Goal: Check status: Check status

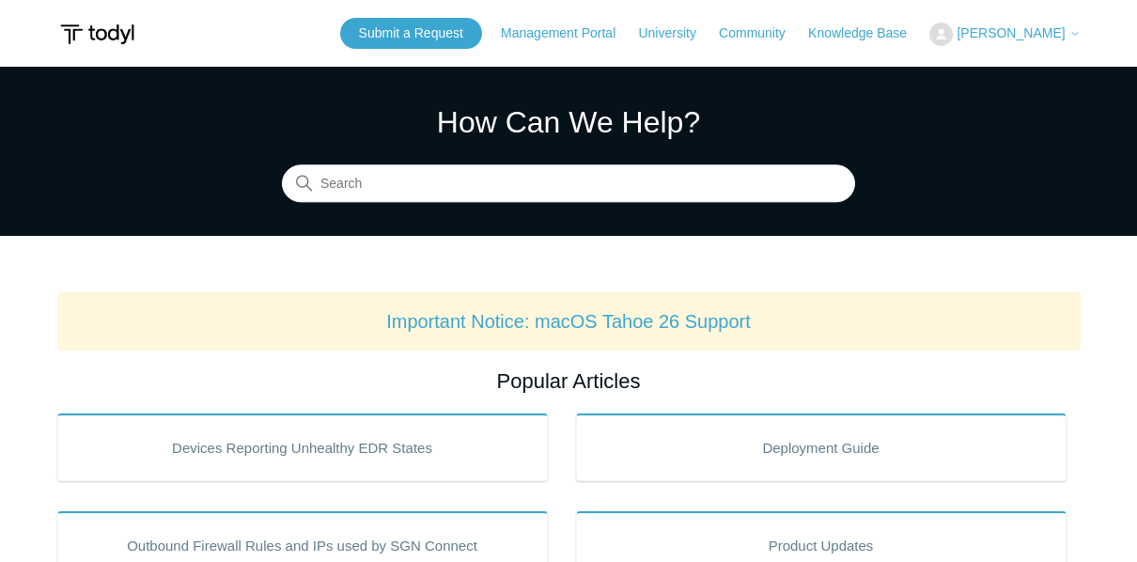
click at [1004, 36] on span "[PERSON_NAME]" at bounding box center [1011, 32] width 108 height 15
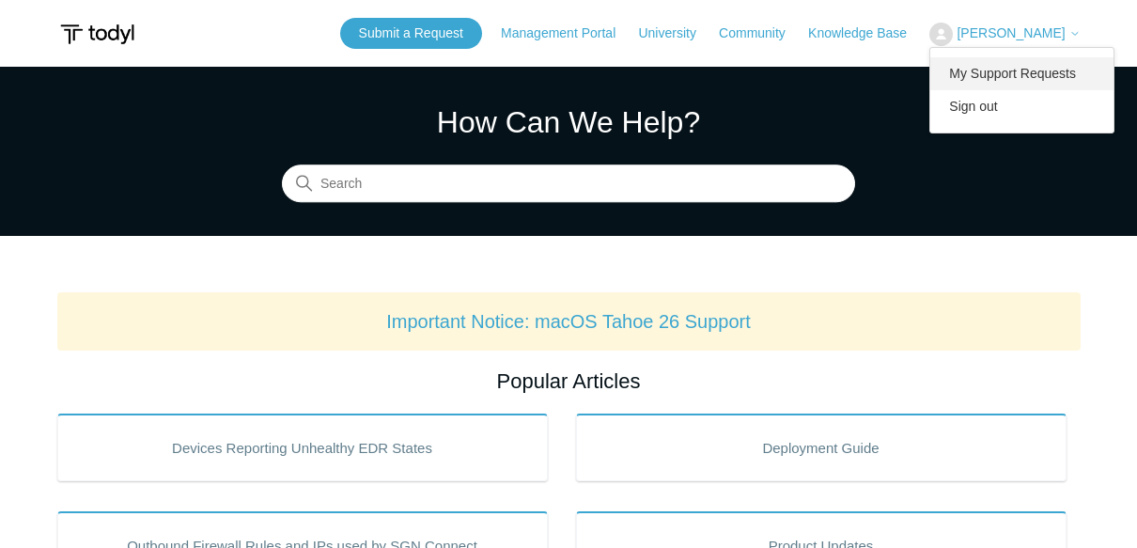
click at [1008, 70] on link "My Support Requests" at bounding box center [1021, 73] width 183 height 33
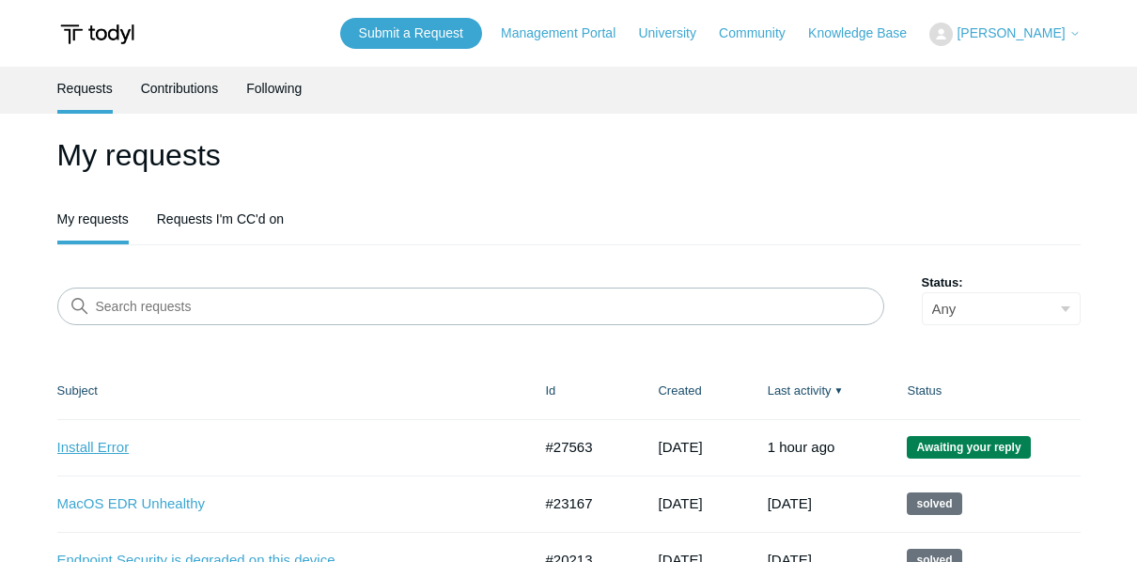
click at [84, 447] on link "Install Error" at bounding box center [280, 448] width 446 height 22
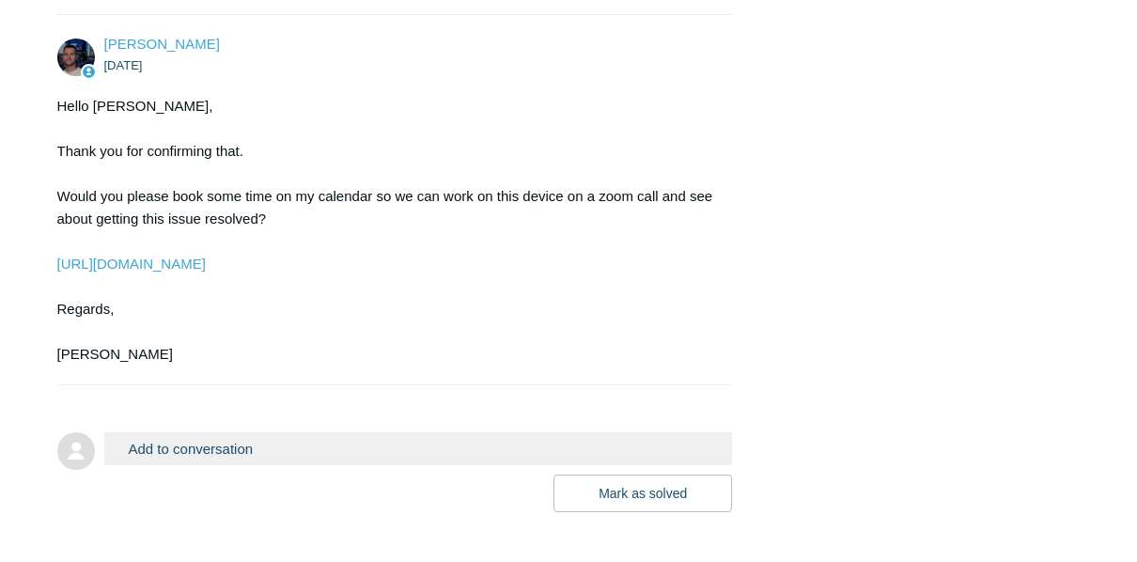
scroll to position [6166, 0]
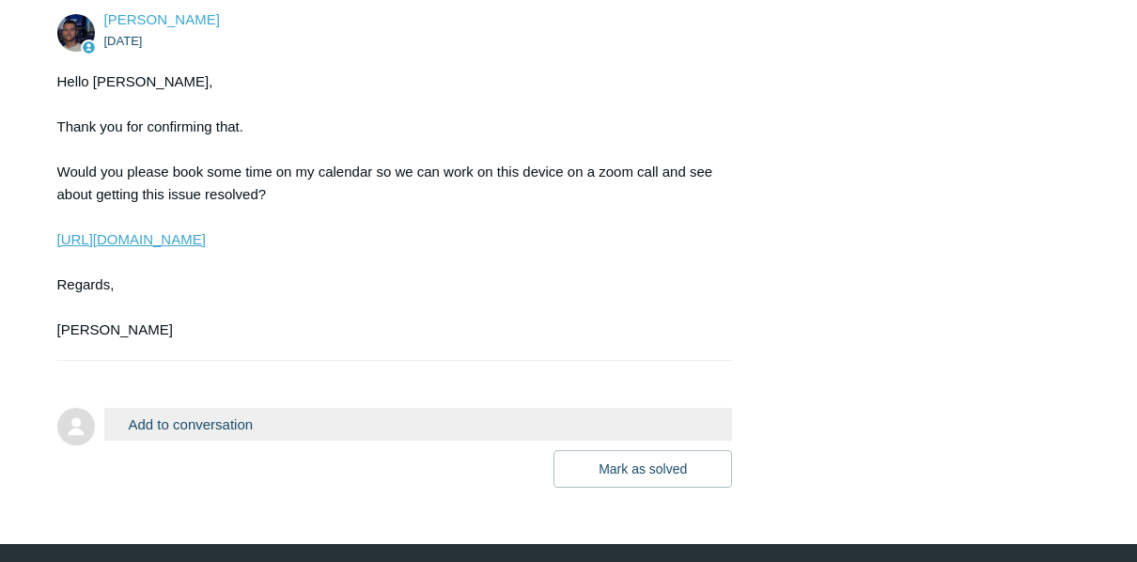
click at [155, 247] on link "[URL][DOMAIN_NAME]" at bounding box center [131, 239] width 148 height 16
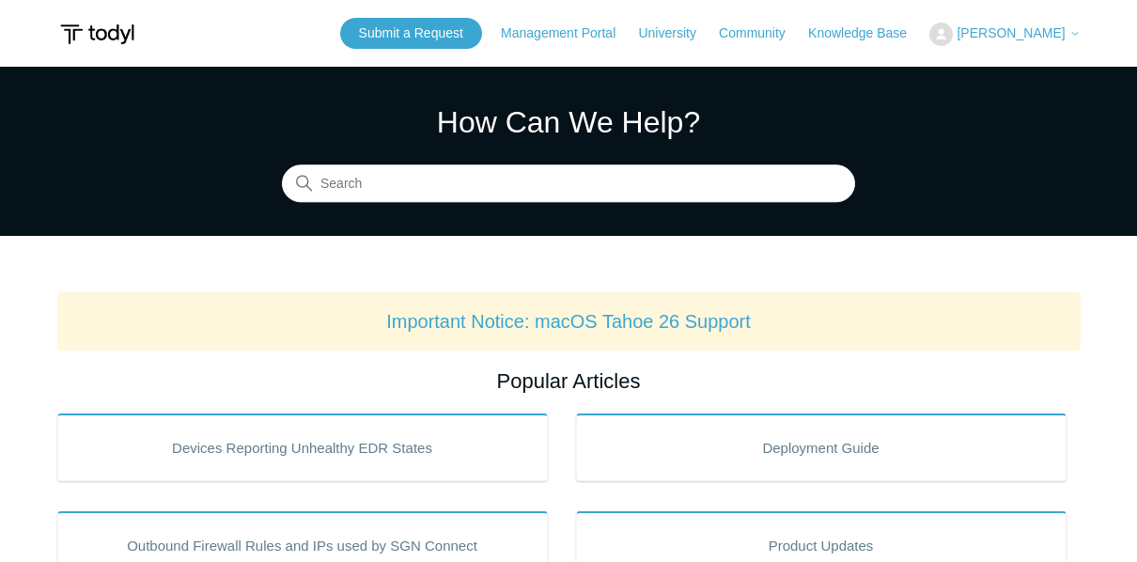
click at [1008, 18] on div "Submit a Request Management Portal University Community Knowledge Base Nathan K…" at bounding box center [710, 33] width 741 height 31
click at [1004, 37] on span "[PERSON_NAME]" at bounding box center [1011, 32] width 108 height 15
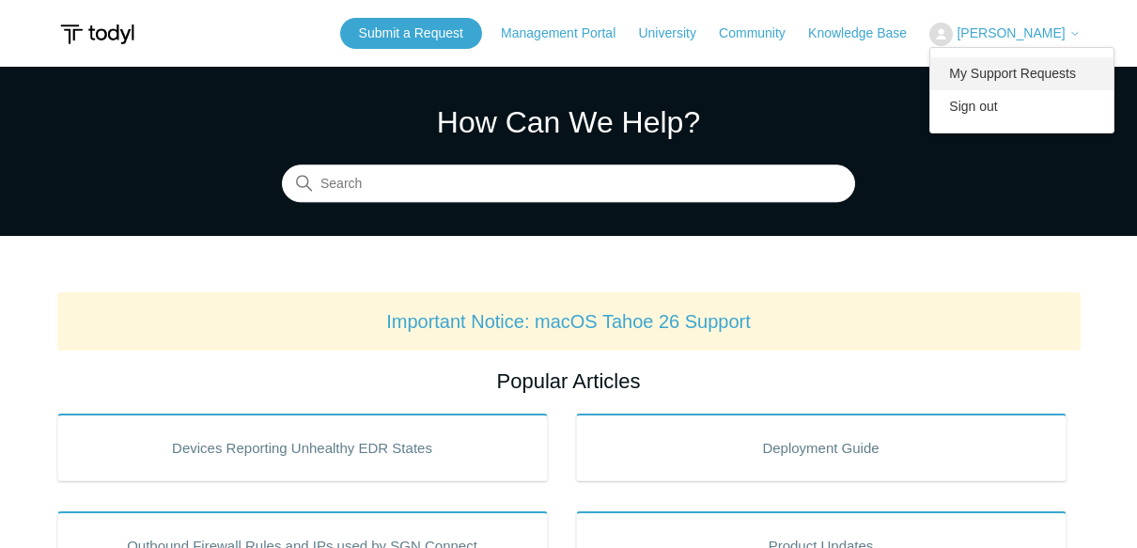
click at [1007, 70] on link "My Support Requests" at bounding box center [1021, 73] width 183 height 33
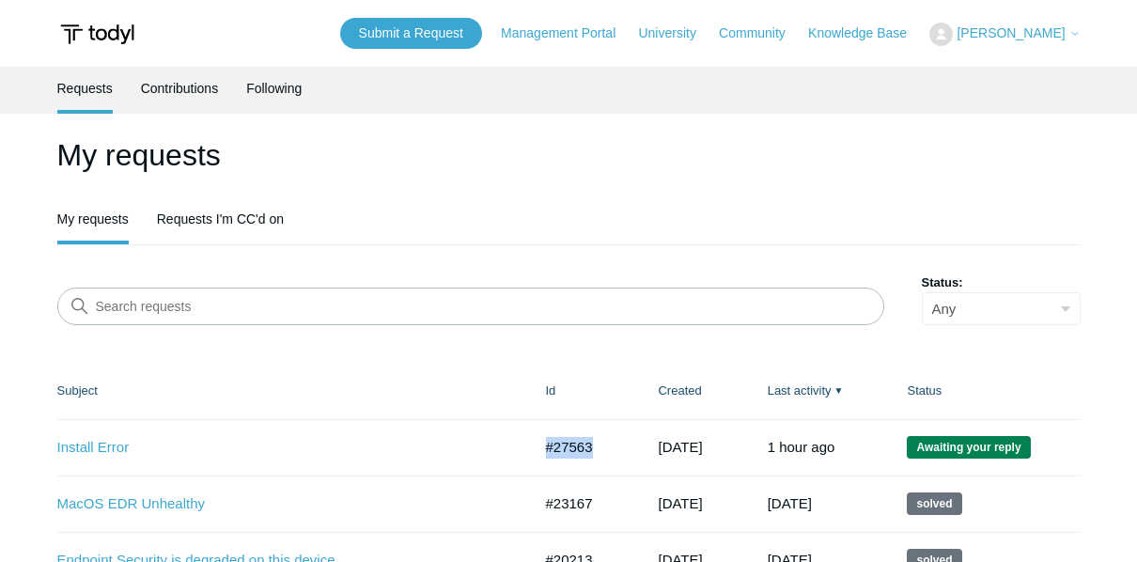
drag, startPoint x: 601, startPoint y: 441, endPoint x: 543, endPoint y: 451, distance: 58.3
click at [543, 451] on td "#27563" at bounding box center [583, 447] width 113 height 56
copy td "#27563"
